Goal: Information Seeking & Learning: Learn about a topic

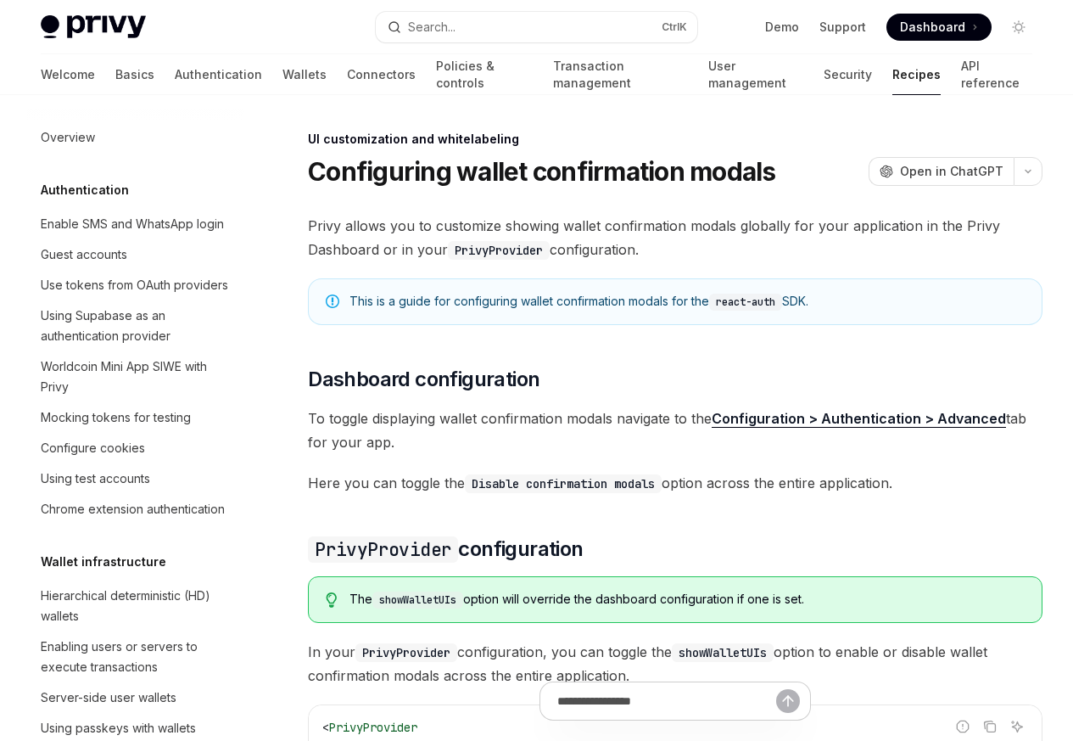
scroll to position [742, 0]
